Goal: Information Seeking & Learning: Find specific fact

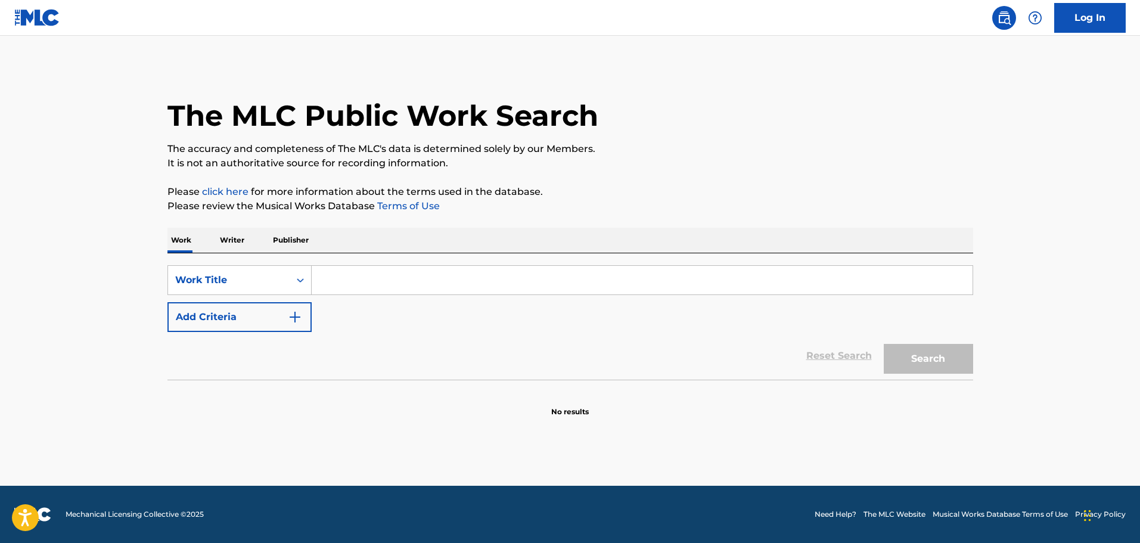
click at [433, 274] on input "Search Form" at bounding box center [642, 280] width 661 height 29
type input "ya no me quieres"
click at [884, 344] on button "Search" at bounding box center [928, 359] width 89 height 30
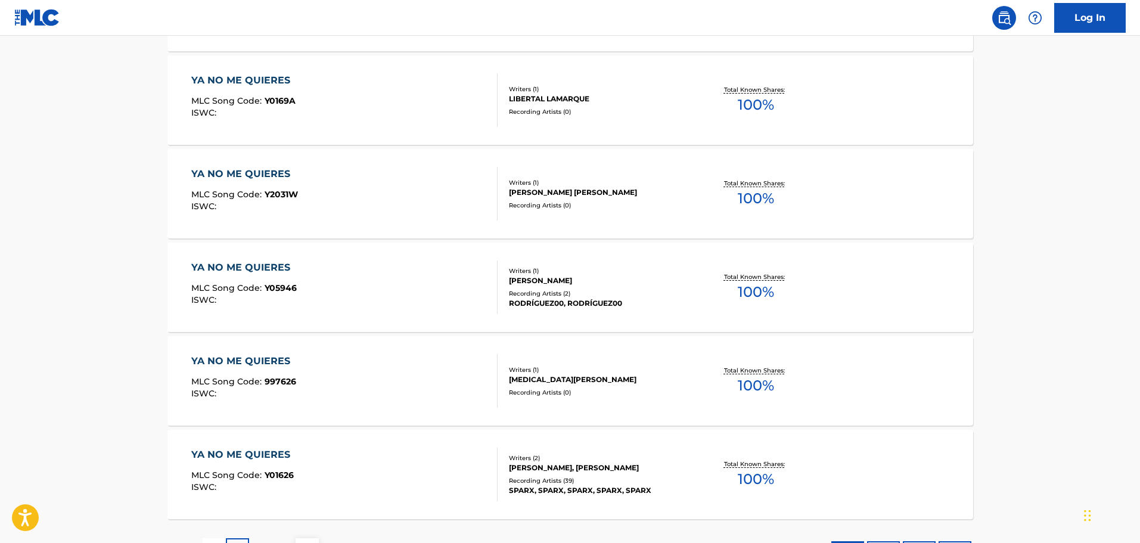
scroll to position [894, 0]
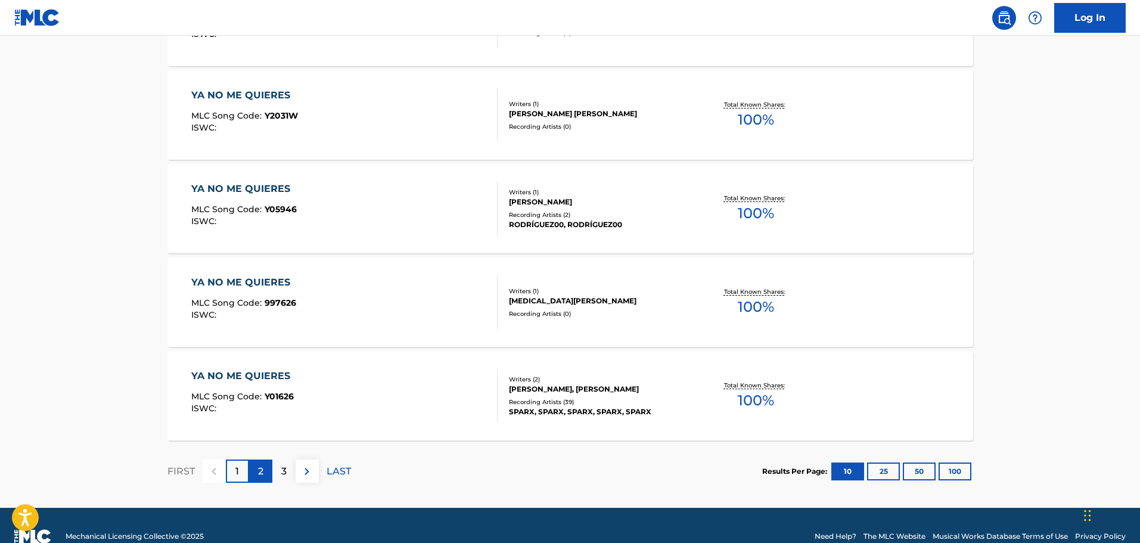
click at [265, 477] on div "2" at bounding box center [260, 471] width 23 height 23
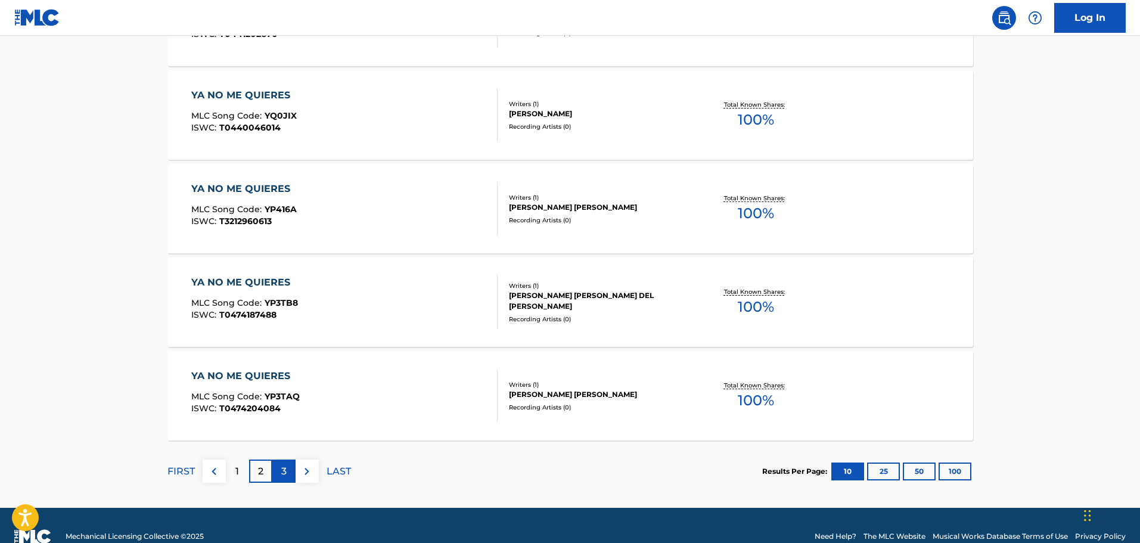
click at [286, 466] on p "3" at bounding box center [283, 471] width 5 height 14
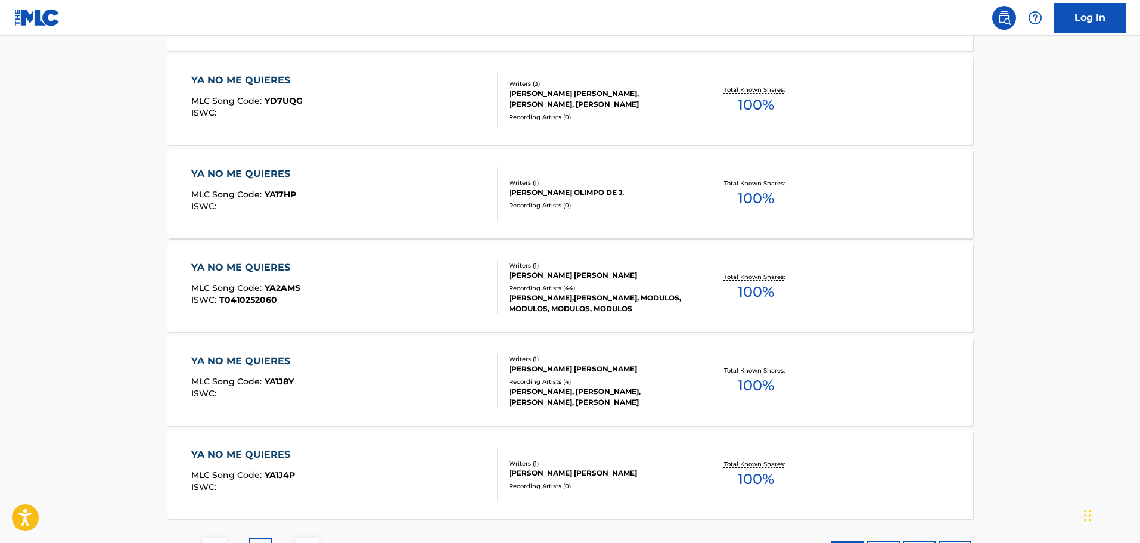
scroll to position [835, 0]
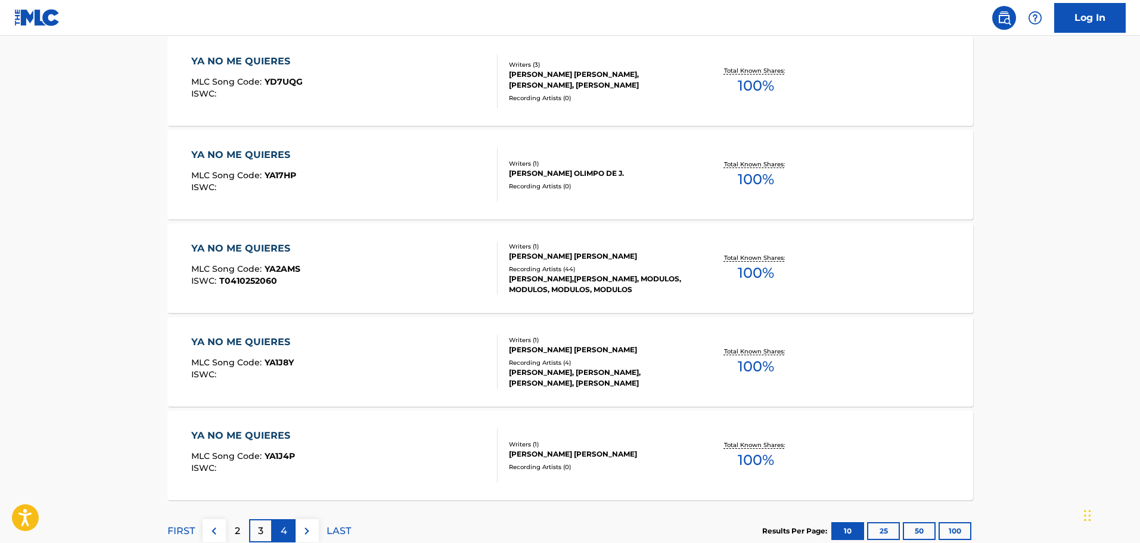
click at [289, 528] on div "4" at bounding box center [283, 530] width 23 height 23
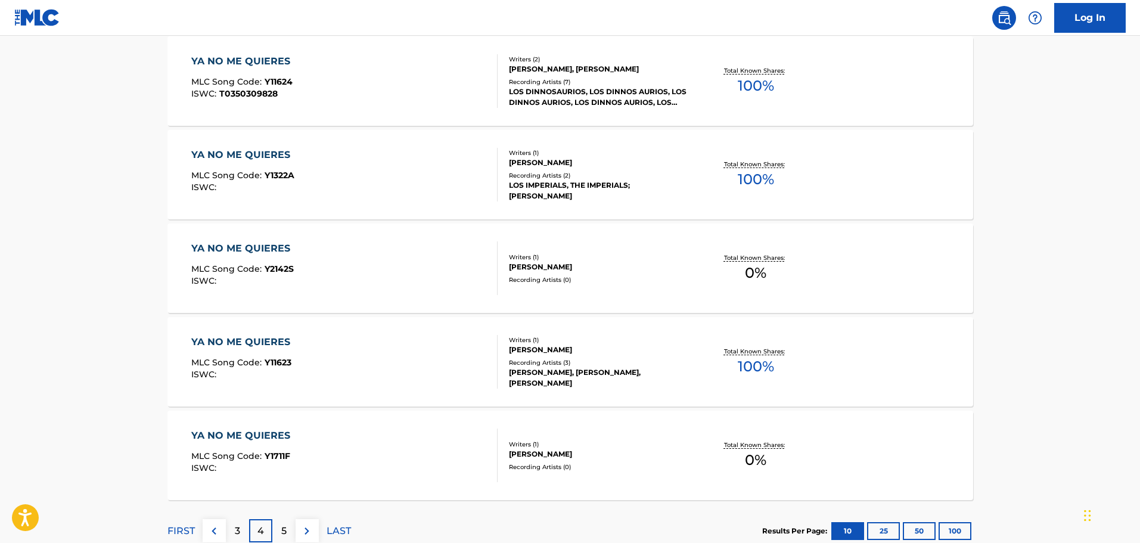
scroll to position [894, 0]
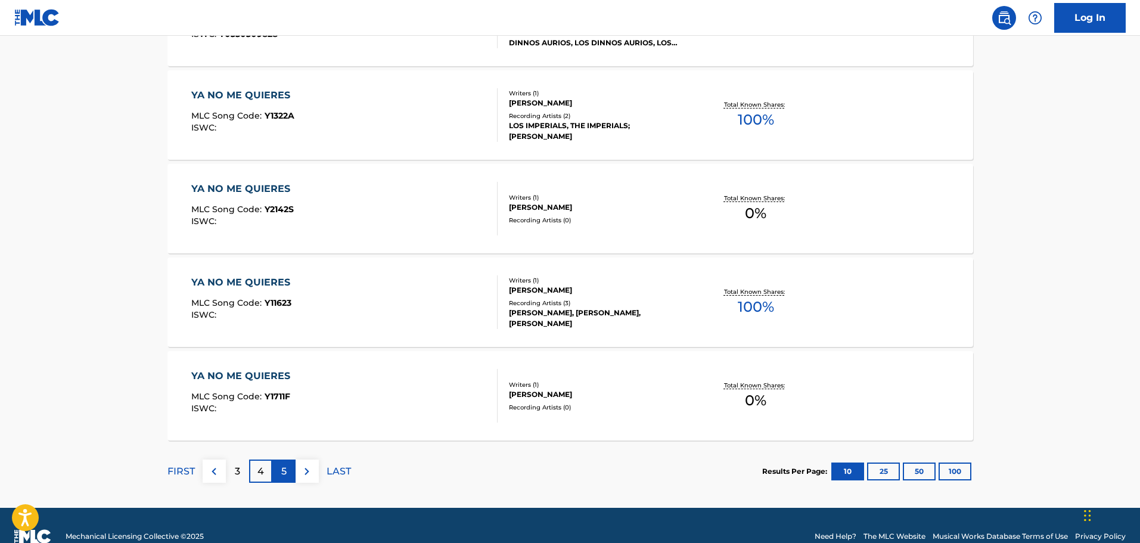
click at [287, 471] on div "5" at bounding box center [283, 471] width 23 height 23
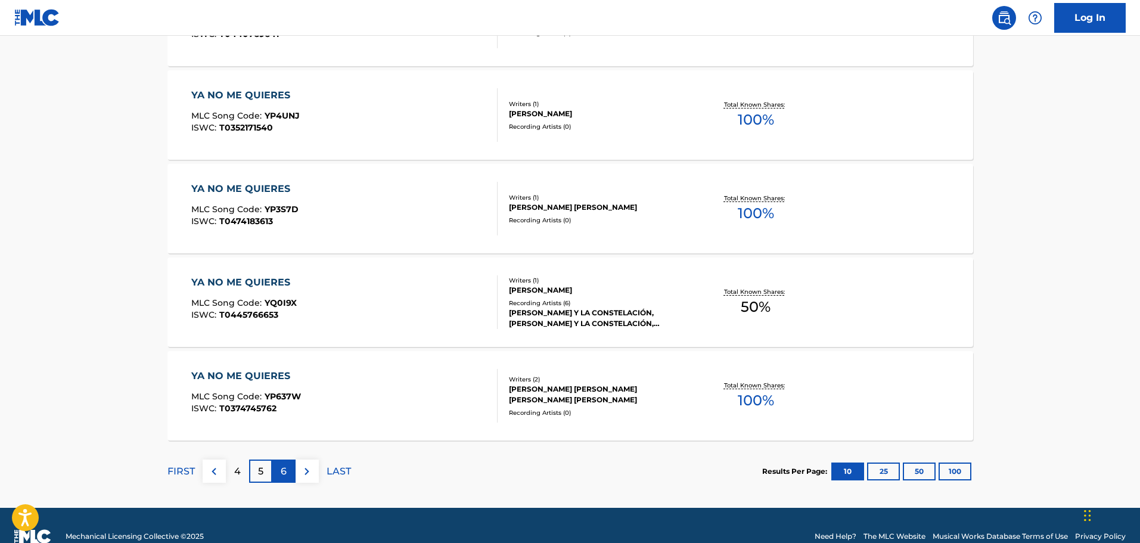
click at [286, 467] on p "6" at bounding box center [284, 471] width 6 height 14
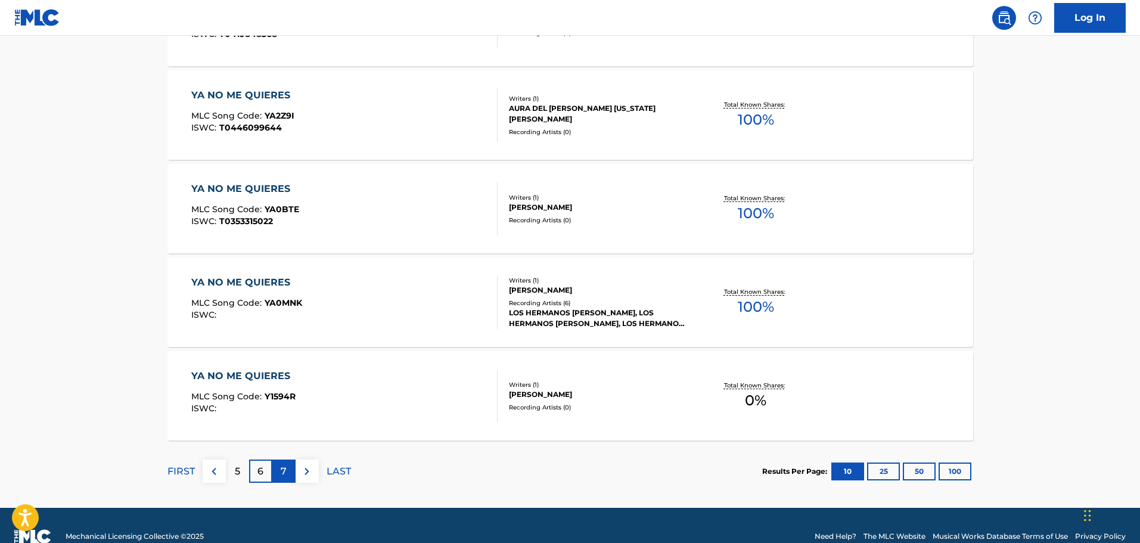
click at [283, 469] on p "7" at bounding box center [284, 471] width 6 height 14
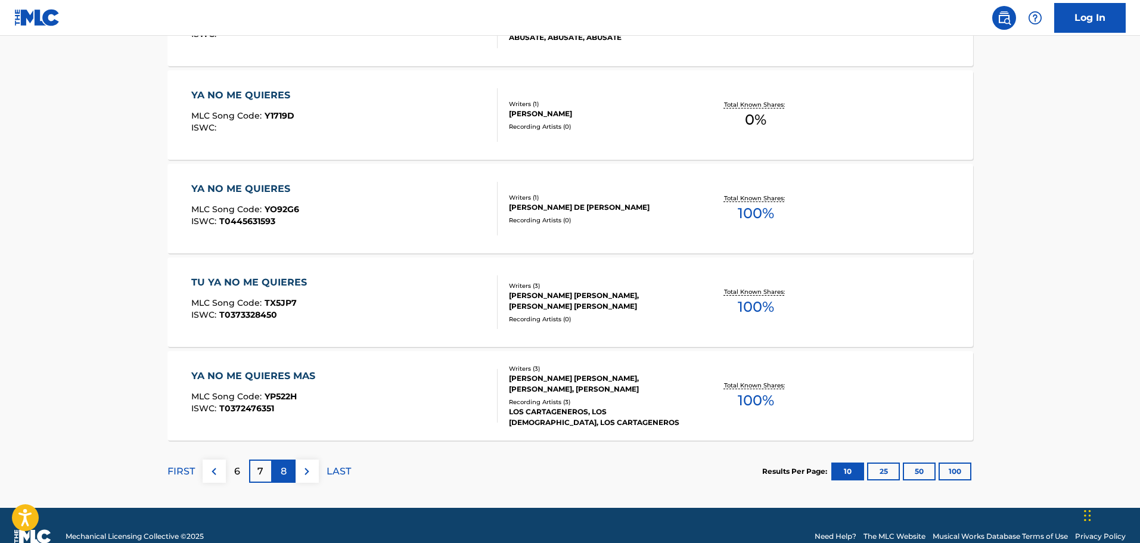
click at [287, 473] on div "8" at bounding box center [283, 471] width 23 height 23
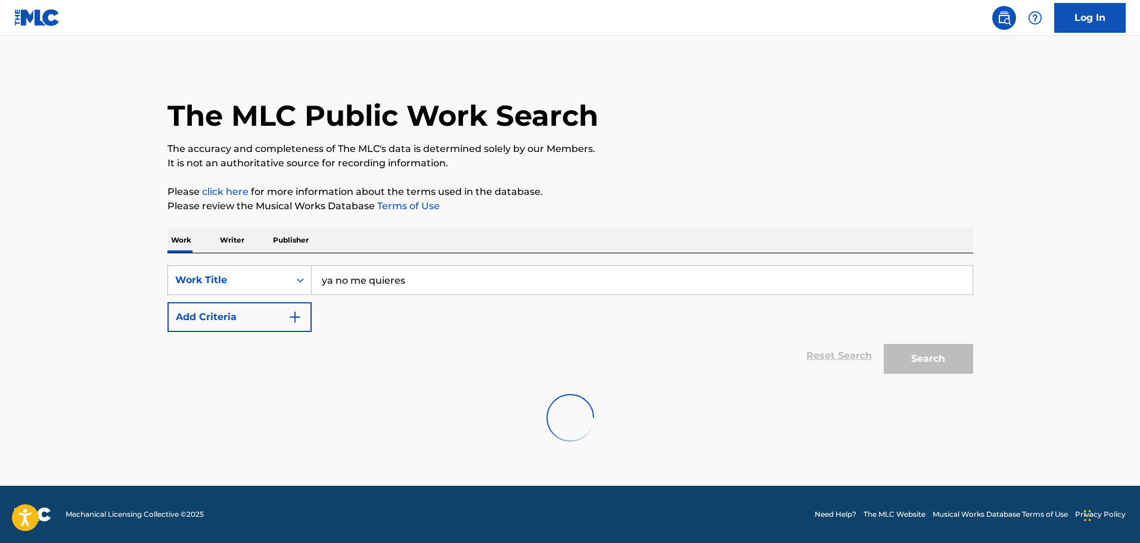
scroll to position [0, 0]
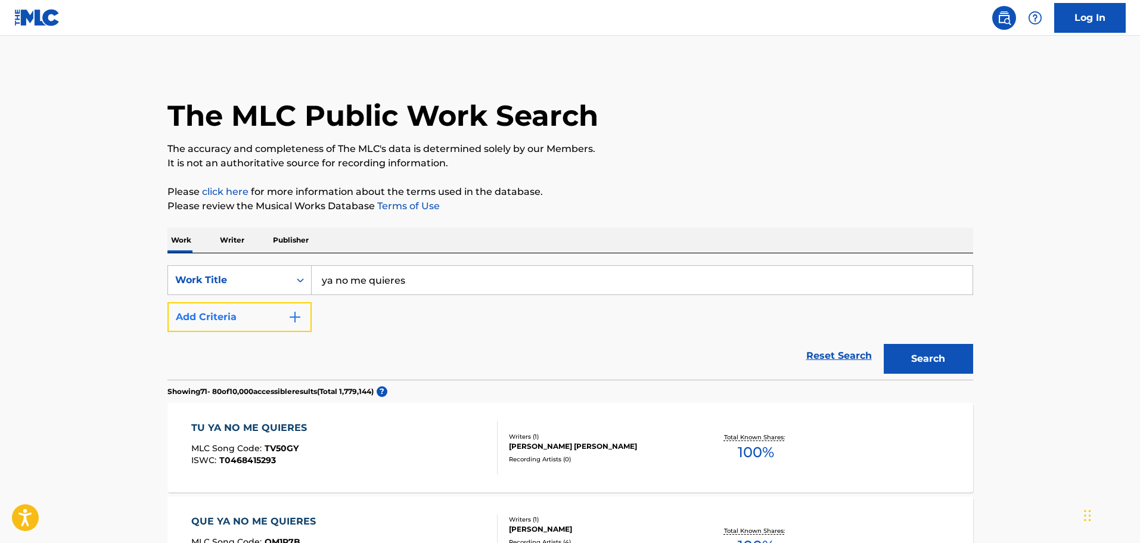
click at [297, 321] on img "Search Form" at bounding box center [295, 317] width 14 height 14
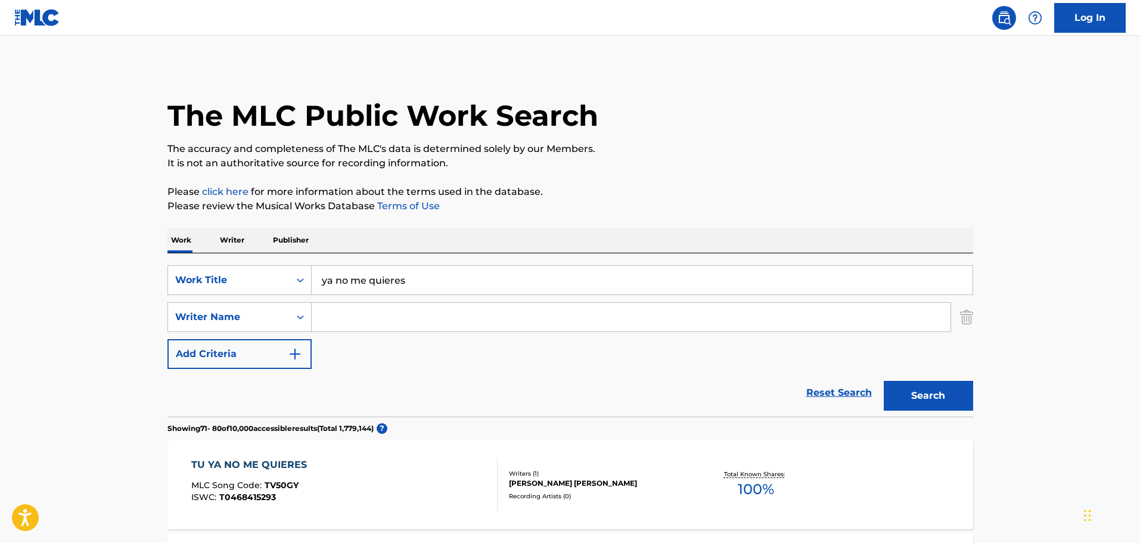
click at [367, 318] on input "Search Form" at bounding box center [631, 317] width 639 height 29
click at [884, 381] on button "Search" at bounding box center [928, 396] width 89 height 30
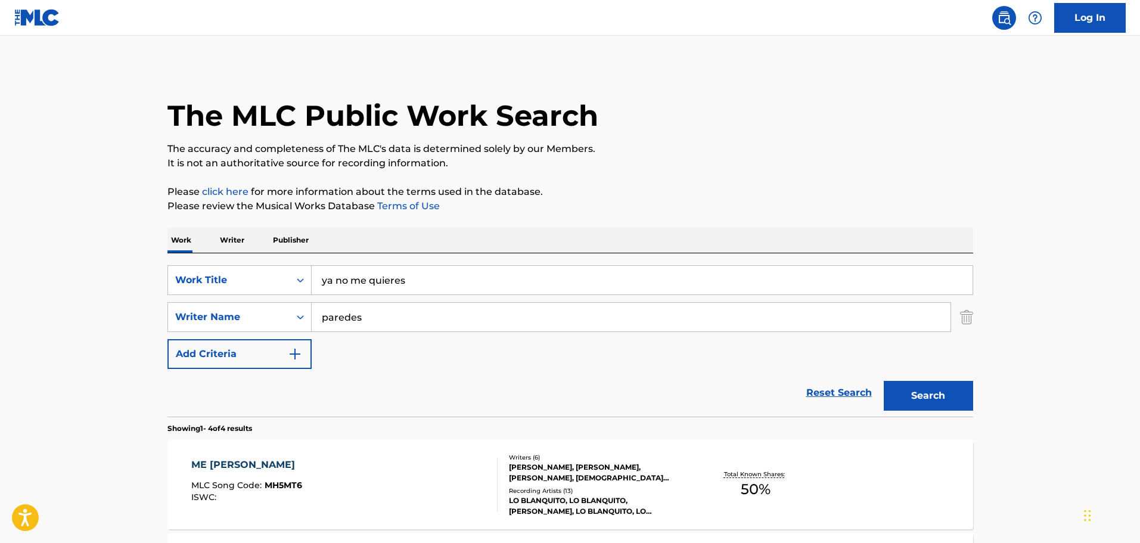
type input "paredes"
click at [884, 381] on button "Search" at bounding box center [928, 396] width 89 height 30
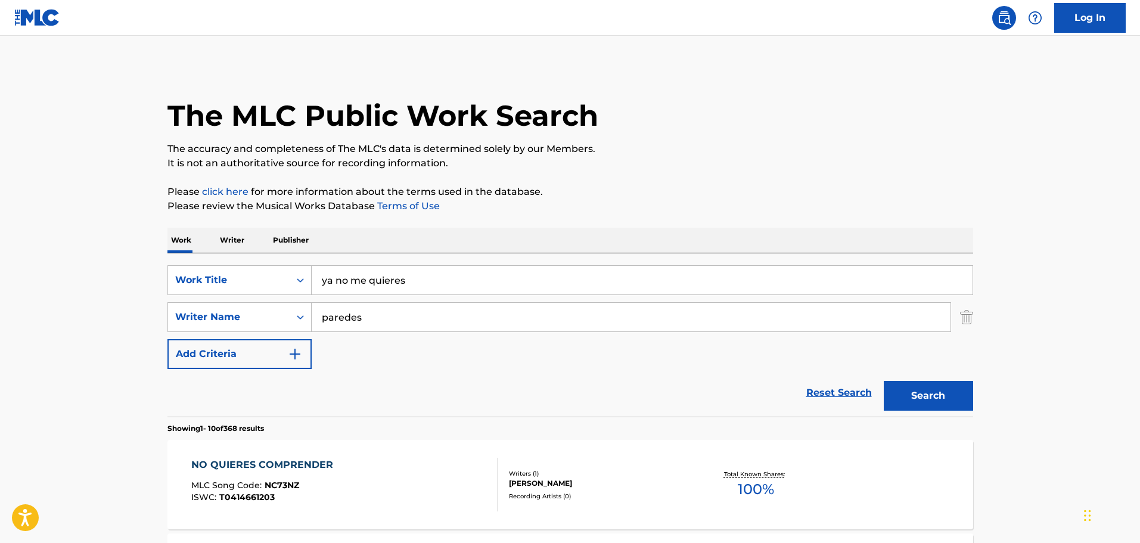
drag, startPoint x: 384, startPoint y: 309, endPoint x: 216, endPoint y: 301, distance: 168.3
click at [225, 306] on div "SearchWithCriteriae24ca8a9-88d6-4de7-a93d-d97a0867a1fa Writer Name [PERSON_NAME]" at bounding box center [571, 317] width 806 height 30
drag, startPoint x: 415, startPoint y: 283, endPoint x: 200, endPoint y: 274, distance: 214.8
click at [200, 274] on div "SearchWithCriteria1dc46bb7-040e-43fb-b4d5-460ea010172d Work Title ya no me quie…" at bounding box center [571, 280] width 806 height 30
click at [884, 381] on button "Search" at bounding box center [928, 396] width 89 height 30
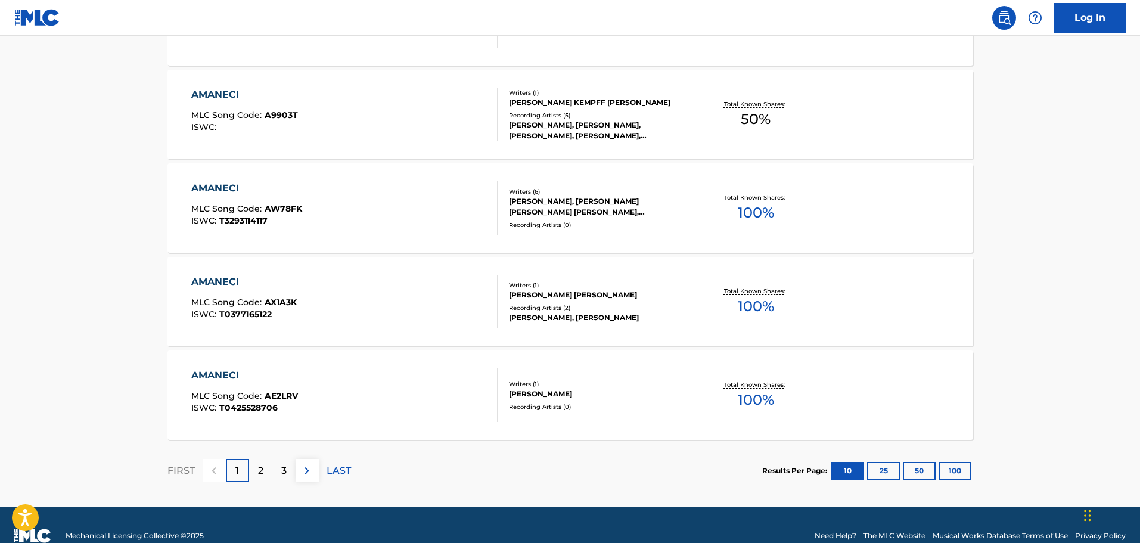
scroll to position [953, 0]
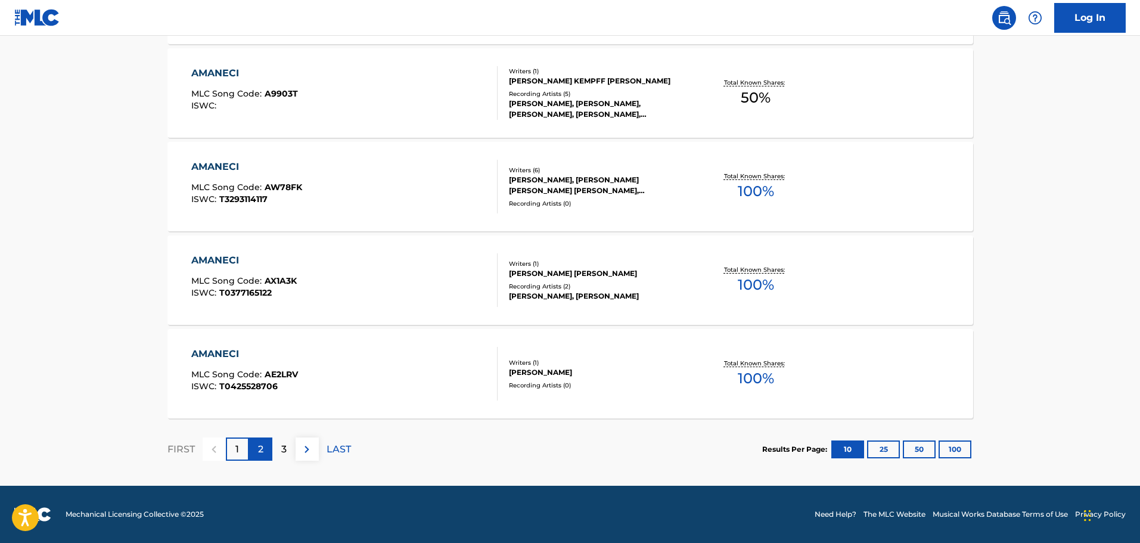
click at [259, 442] on p "2" at bounding box center [260, 449] width 5 height 14
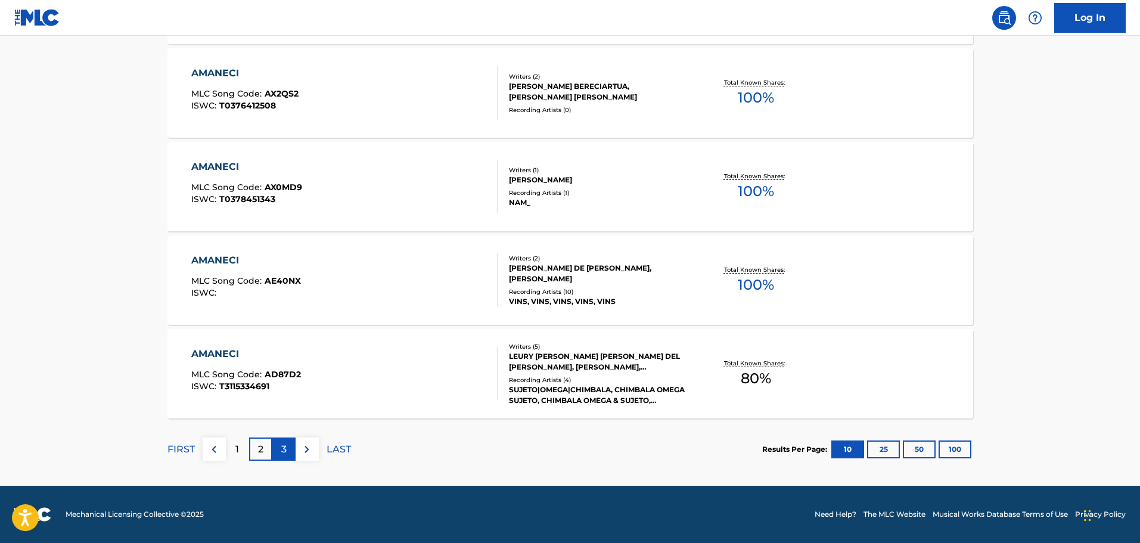
click at [285, 447] on p "3" at bounding box center [283, 449] width 5 height 14
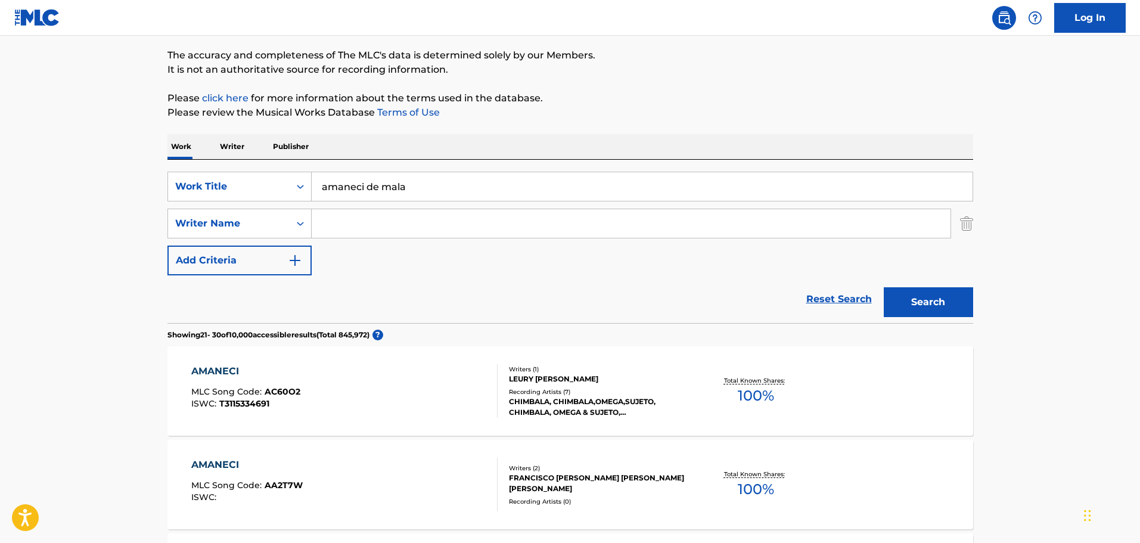
scroll to position [59, 0]
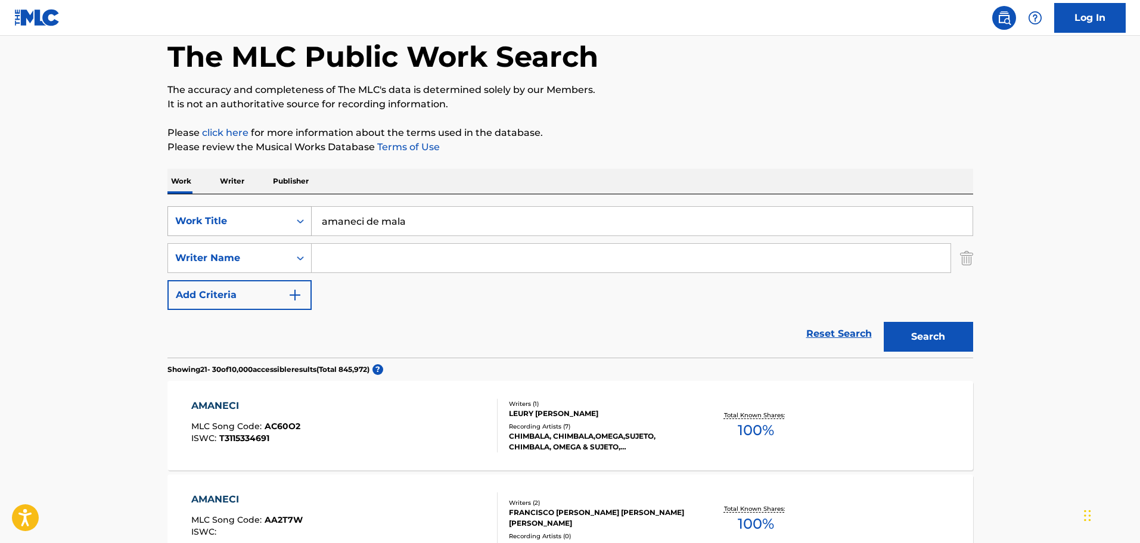
drag, startPoint x: 423, startPoint y: 223, endPoint x: 245, endPoint y: 221, distance: 177.7
click at [244, 221] on div "SearchWithCriteria1dc46bb7-040e-43fb-b4d5-460ea010172d Work Title amaneci de ma…" at bounding box center [571, 221] width 806 height 30
paste input "guardalo como un recuerdo"
click at [935, 341] on button "Search" at bounding box center [928, 337] width 89 height 30
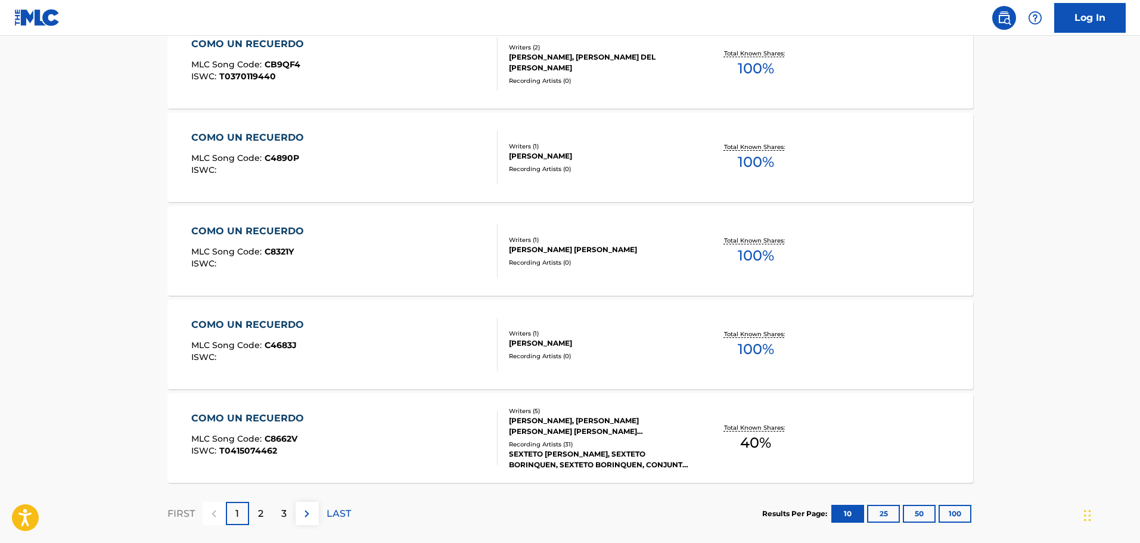
scroll to position [894, 0]
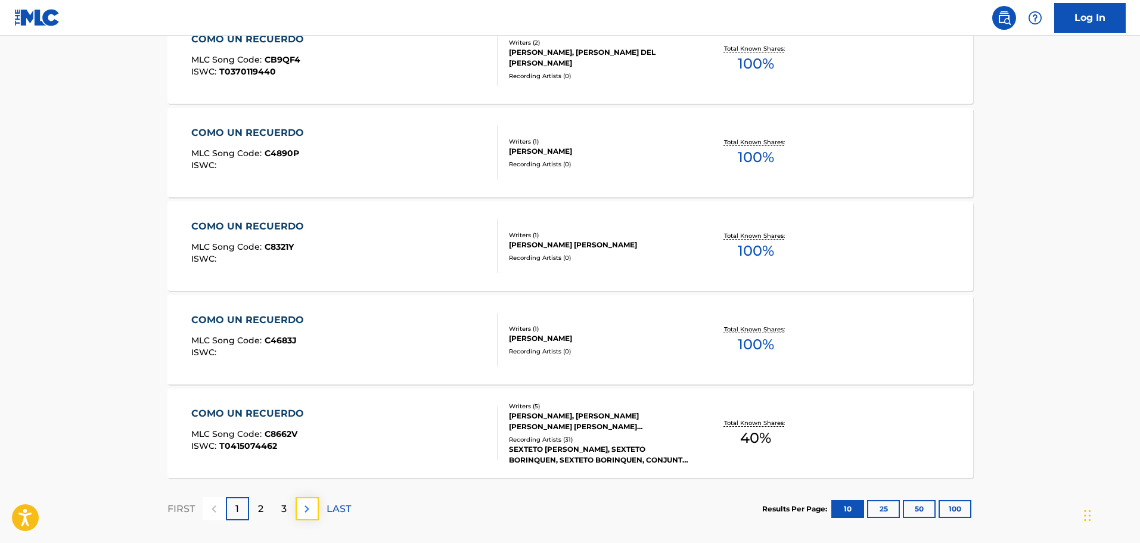
click at [310, 507] on img at bounding box center [307, 509] width 14 height 14
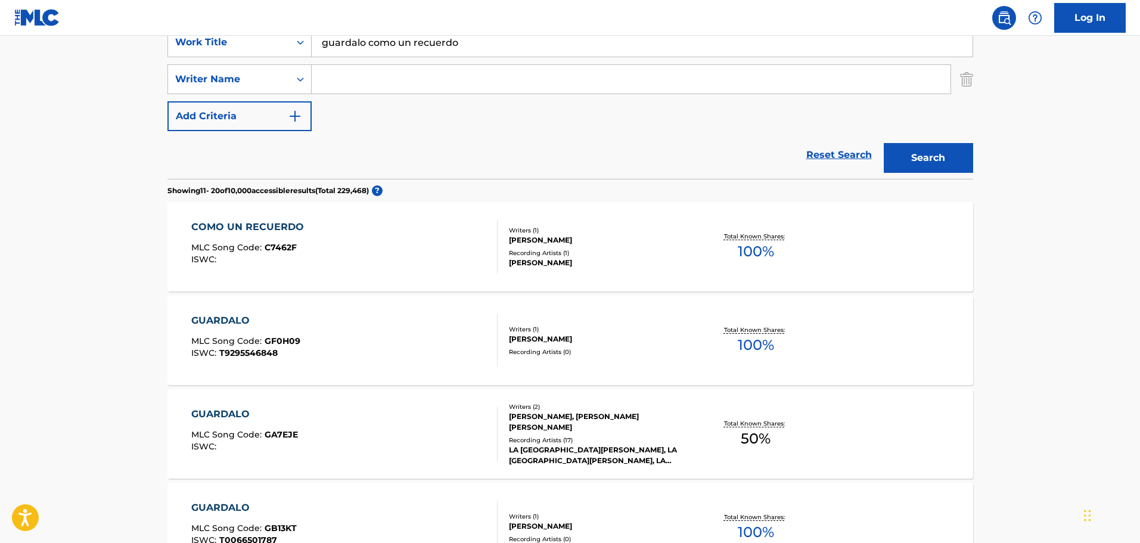
scroll to position [178, 0]
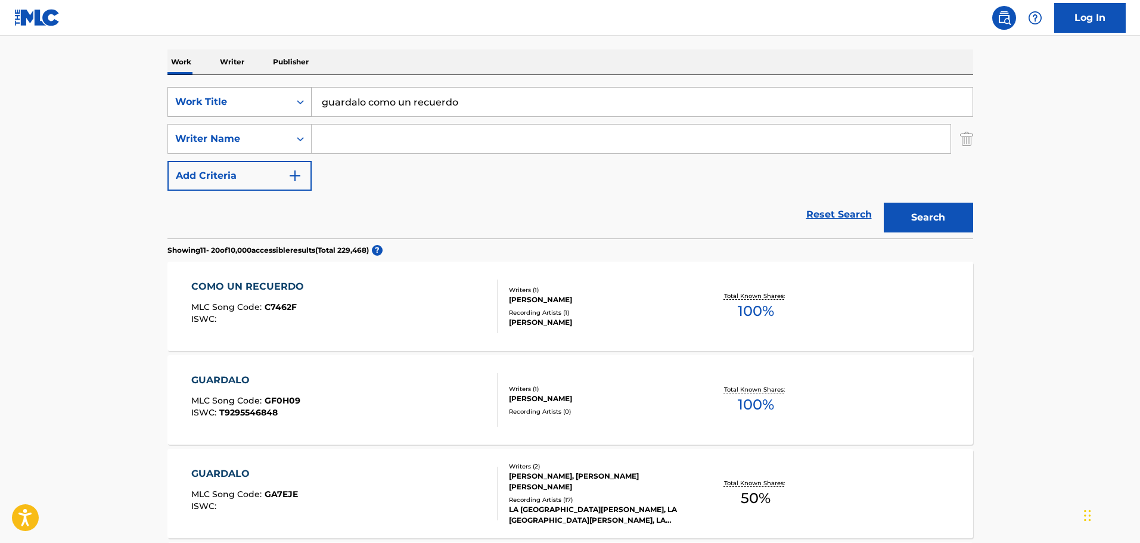
drag, startPoint x: 482, startPoint y: 113, endPoint x: 308, endPoint y: 95, distance: 175.6
click at [308, 95] on div "SearchWithCriteria1dc46bb7-040e-43fb-b4d5-460ea010172d Work Title guardalo como…" at bounding box center [571, 102] width 806 height 30
click at [884, 203] on button "Search" at bounding box center [928, 218] width 89 height 30
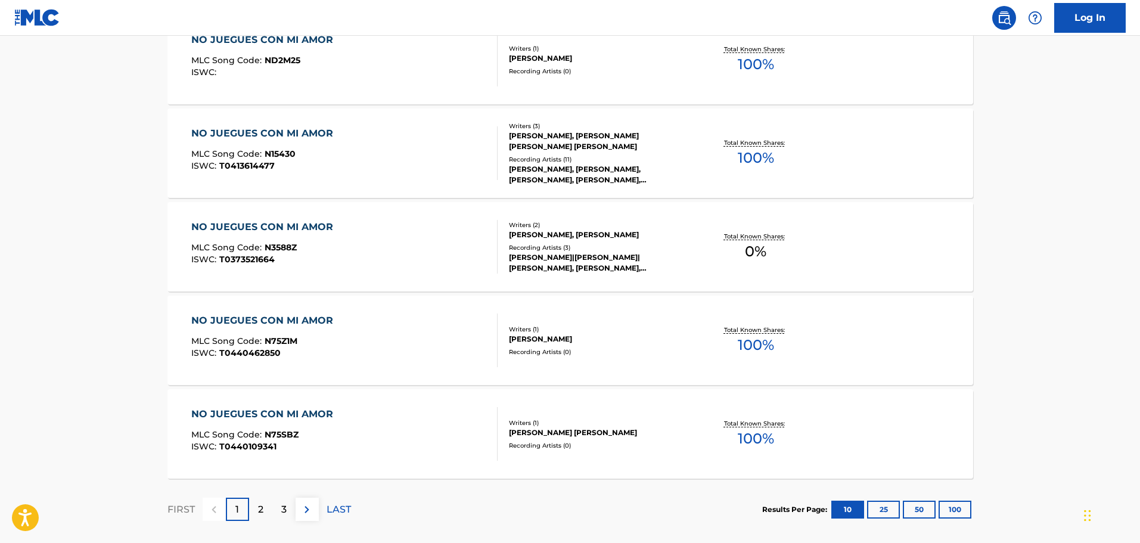
scroll to position [894, 0]
click at [261, 508] on p "2" at bounding box center [260, 509] width 5 height 14
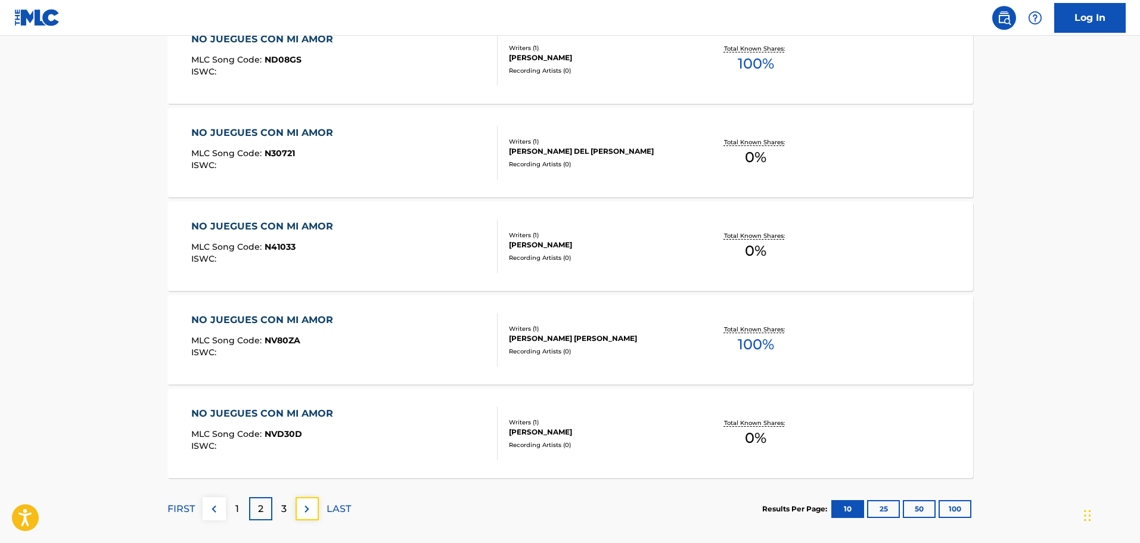
click at [307, 503] on img at bounding box center [307, 509] width 14 height 14
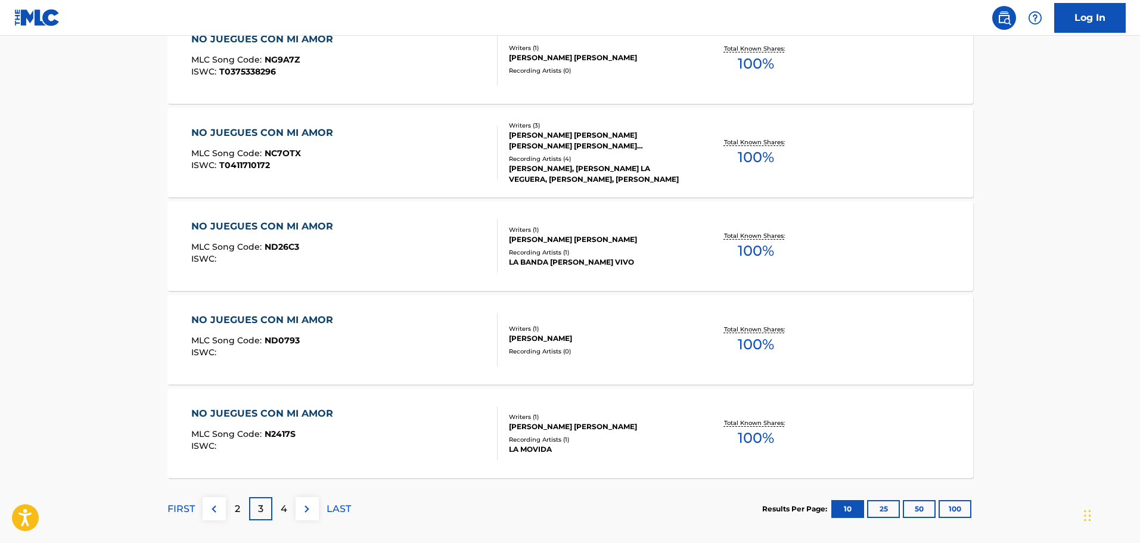
scroll to position [953, 0]
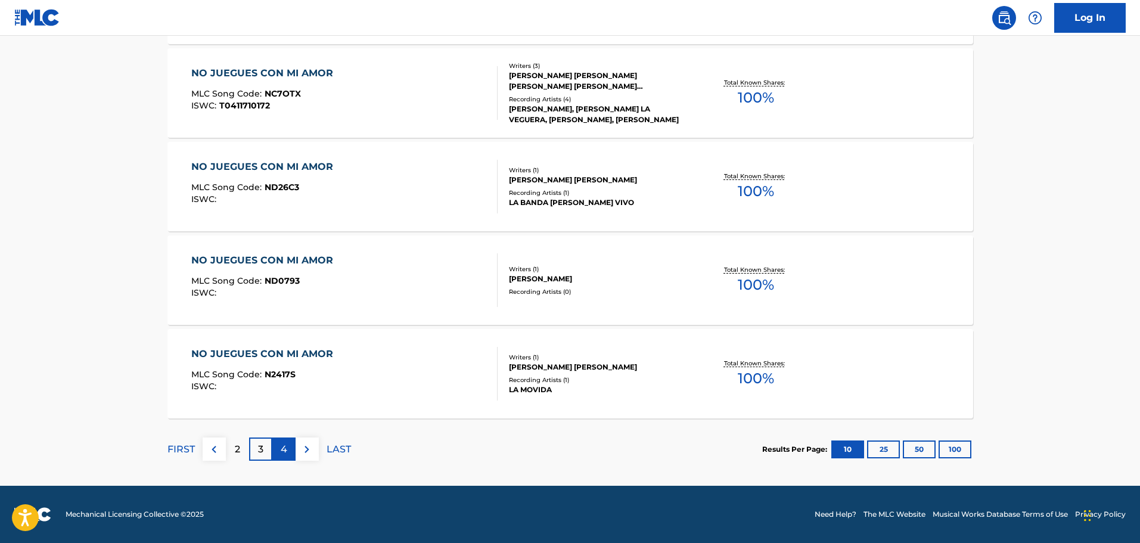
click at [282, 452] on p "4" at bounding box center [284, 449] width 7 height 14
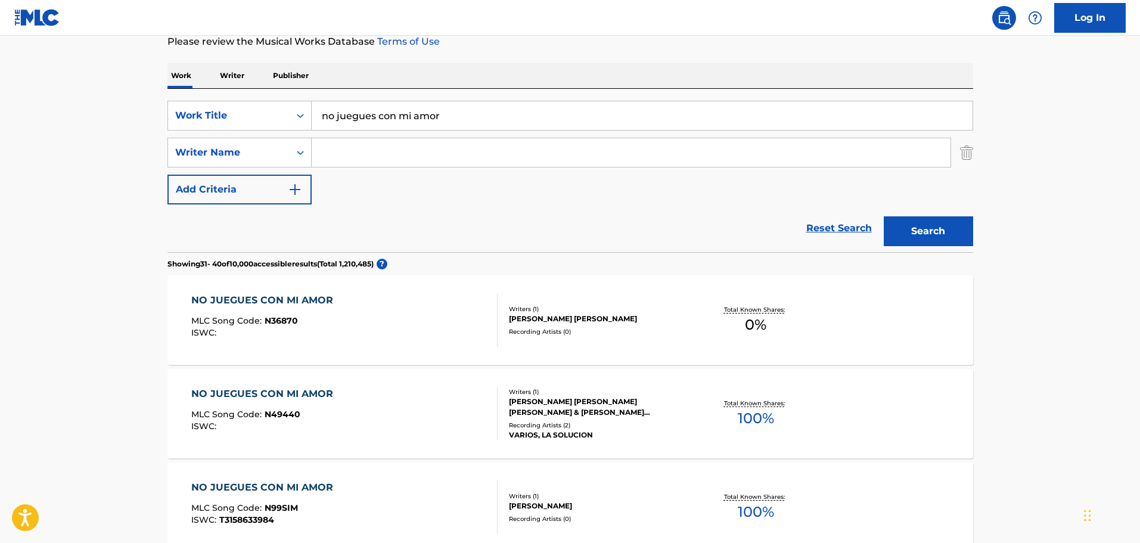
scroll to position [0, 0]
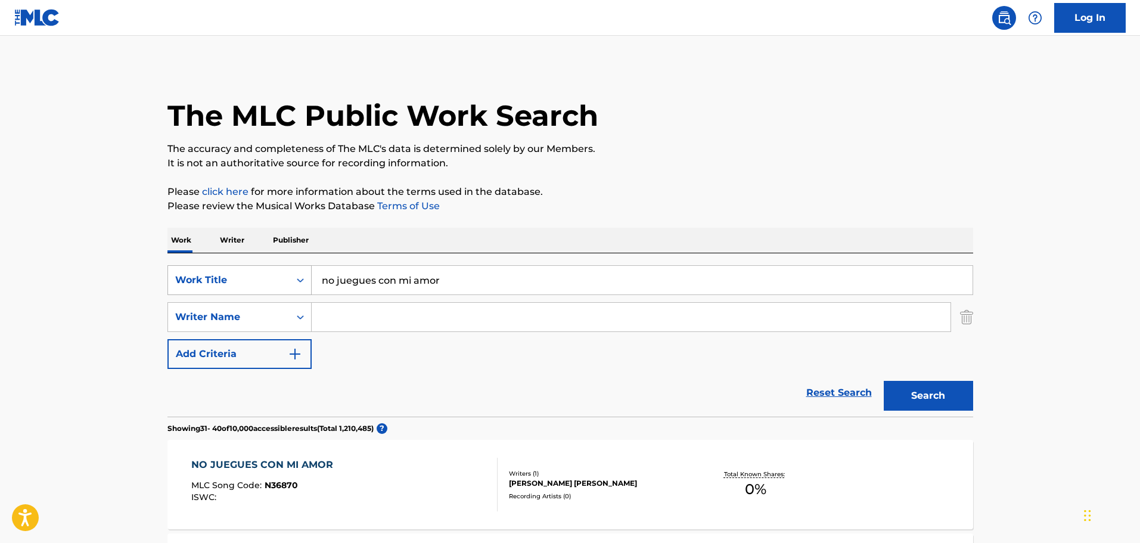
drag, startPoint x: 454, startPoint y: 278, endPoint x: 212, endPoint y: 287, distance: 241.6
click at [213, 287] on div "SearchWithCriteria1dc46bb7-040e-43fb-b4d5-460ea010172d Work Title no juegues co…" at bounding box center [571, 280] width 806 height 30
paste input "Con mi tongoneo"
click at [963, 405] on button "Search" at bounding box center [928, 396] width 89 height 30
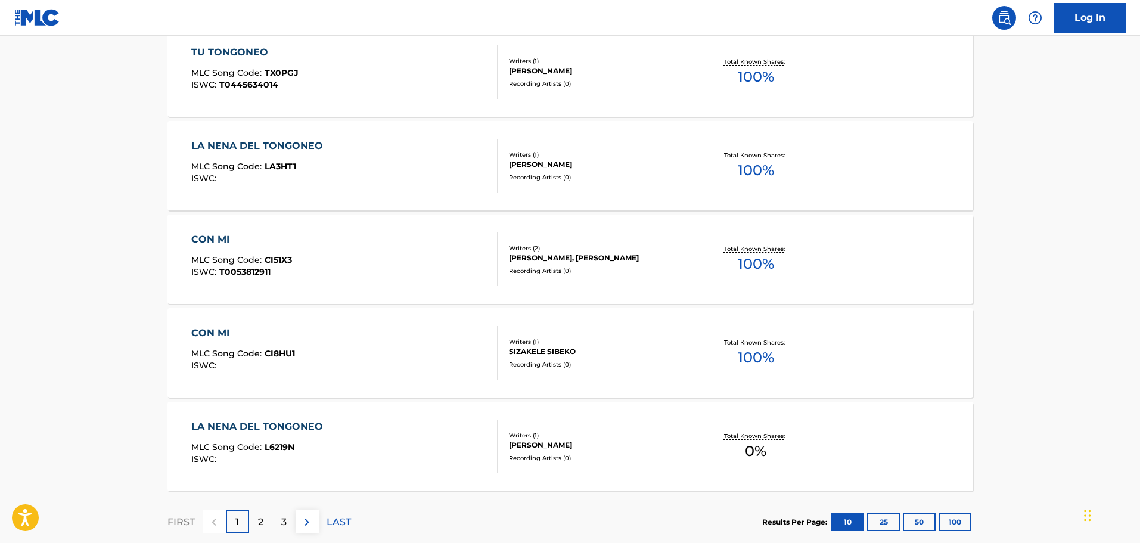
scroll to position [894, 0]
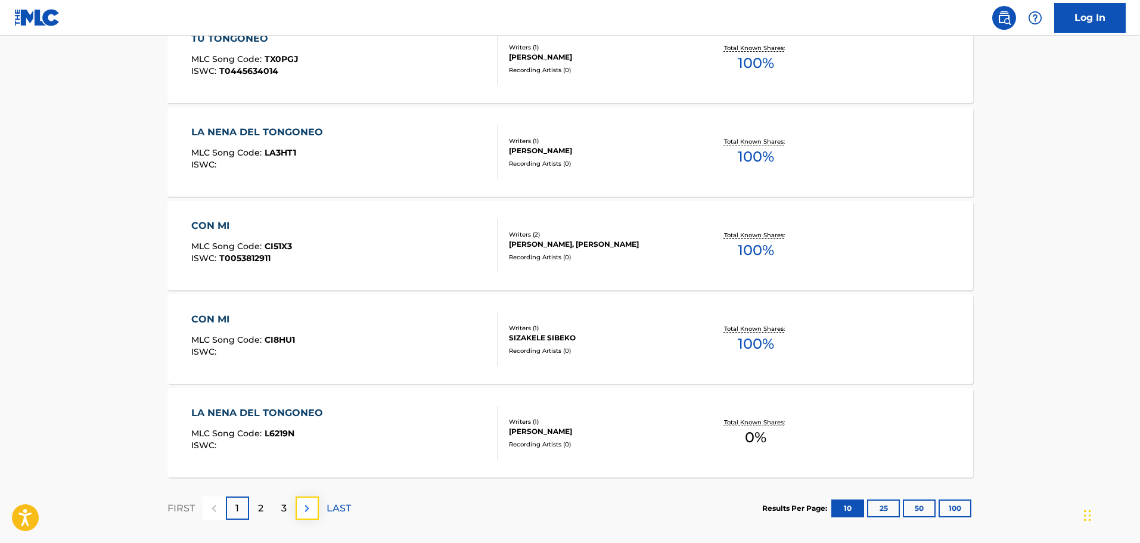
click at [303, 514] on img at bounding box center [307, 508] width 14 height 14
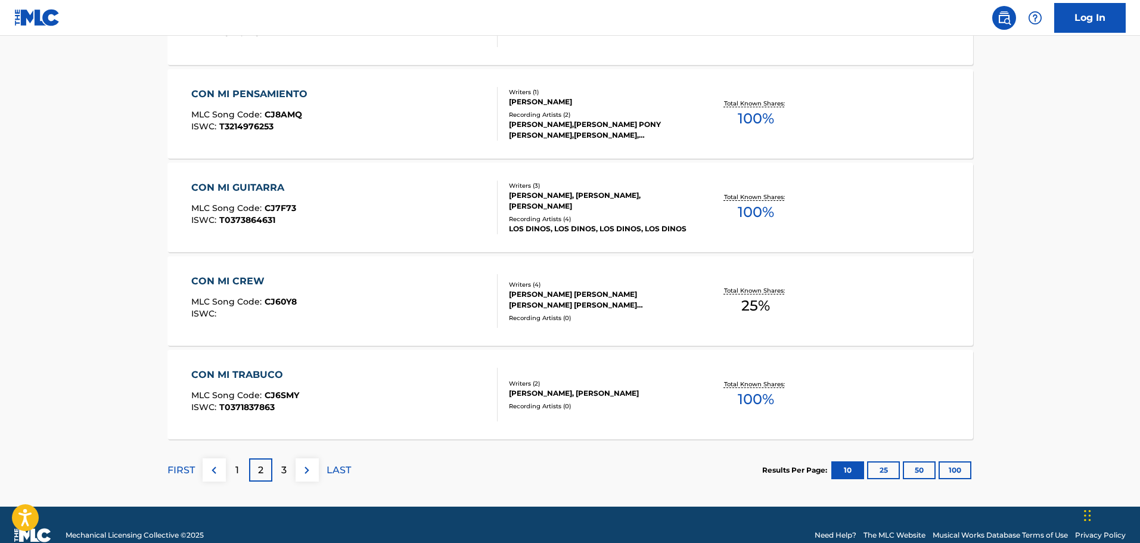
scroll to position [953, 0]
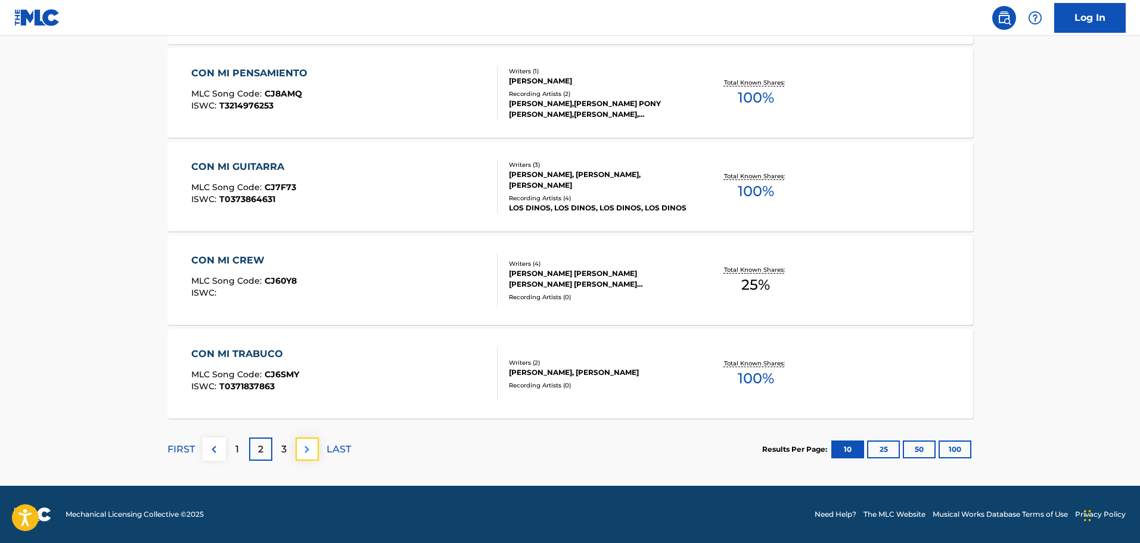
click at [303, 454] on img at bounding box center [307, 449] width 14 height 14
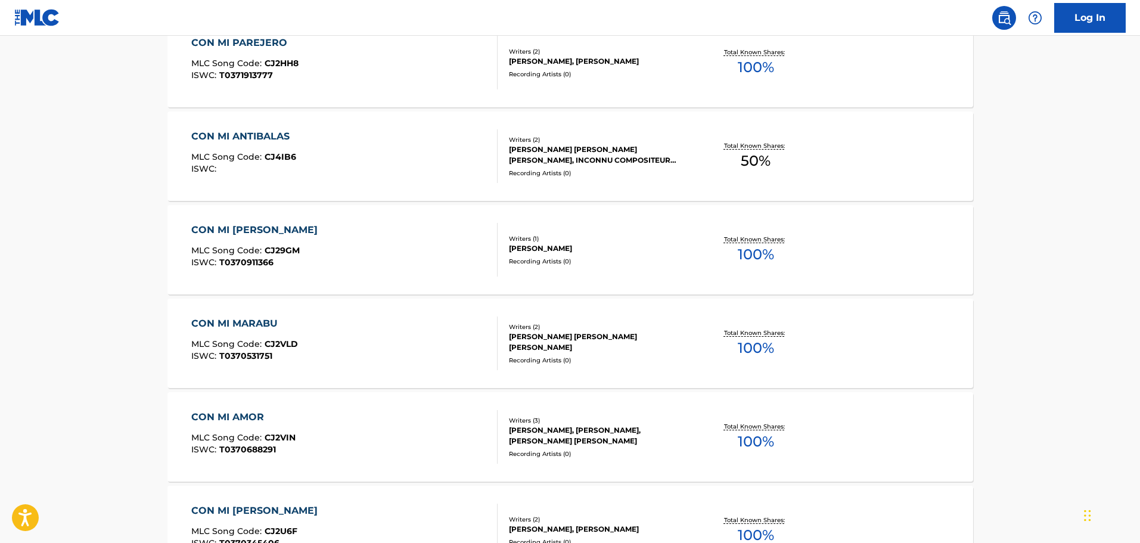
scroll to position [238, 0]
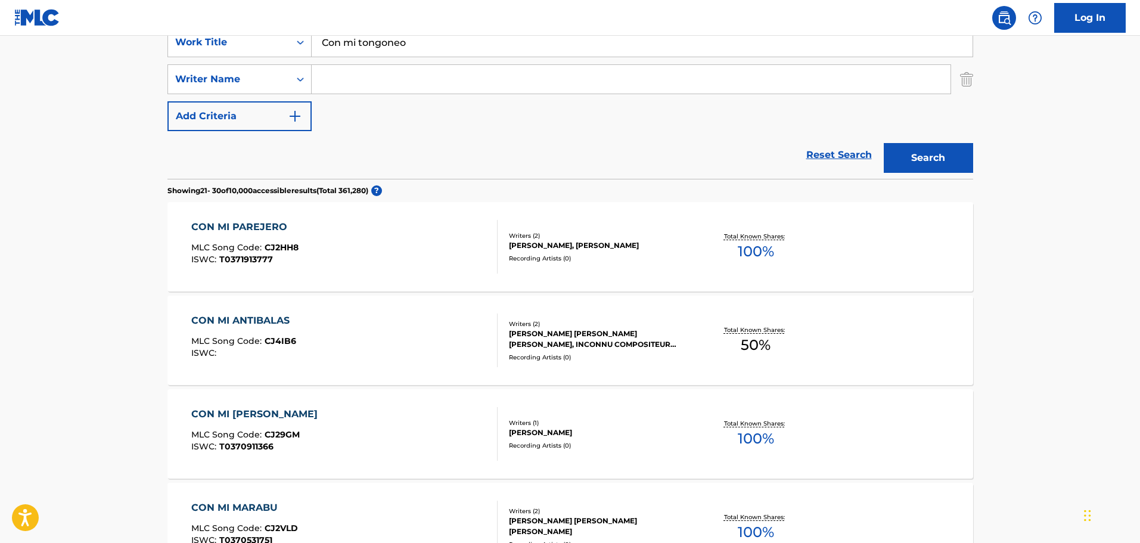
drag, startPoint x: 412, startPoint y: 39, endPoint x: 323, endPoint y: 38, distance: 88.8
click at [324, 38] on input "Con mi tongoneo" at bounding box center [642, 42] width 661 height 29
paste input "mi propiedad privada"
type input "mi propiedad privada"
click at [944, 159] on button "Search" at bounding box center [928, 158] width 89 height 30
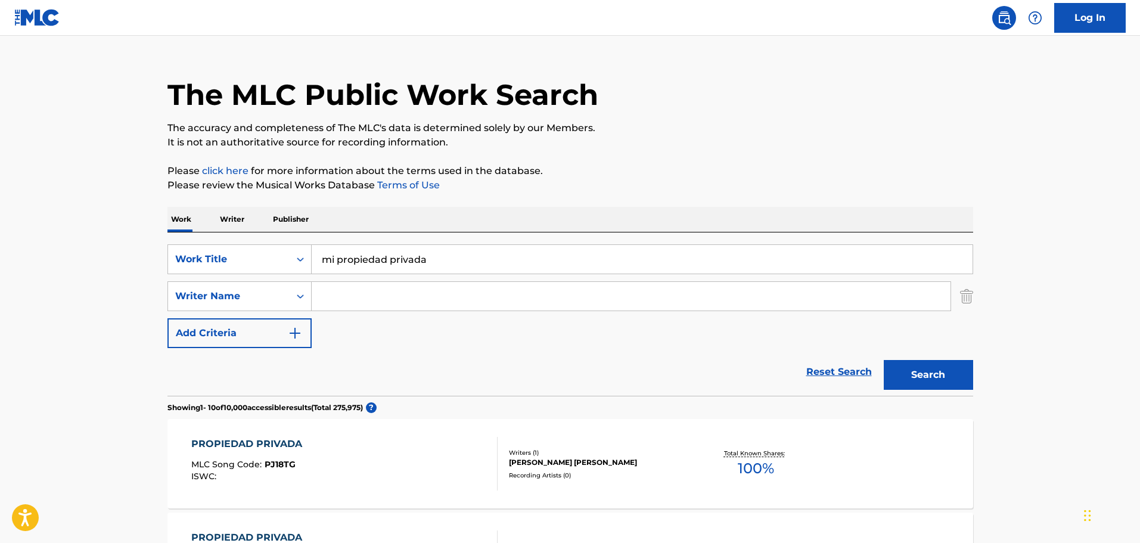
scroll to position [0, 0]
